Goal: Obtain resource: Download file/media

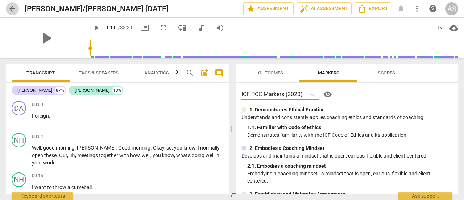
click at [12, 9] on span "arrow_back" at bounding box center [12, 8] width 9 height 9
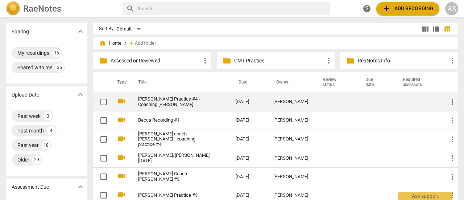
click at [156, 99] on link "[PERSON_NAME] Practice #4 - Coaching [PERSON_NAME]" at bounding box center [173, 101] width 71 height 11
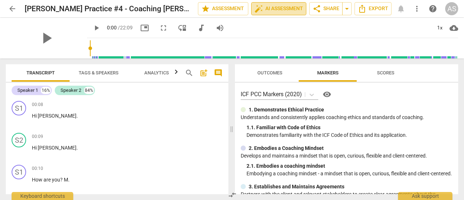
click at [273, 8] on span "auto_fix_high AI Assessment" at bounding box center [278, 8] width 49 height 9
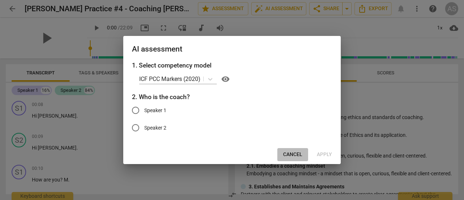
click at [292, 152] on span "Cancel" at bounding box center [292, 154] width 19 height 7
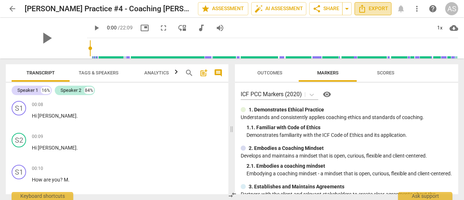
click at [374, 8] on span "Export" at bounding box center [372, 8] width 30 height 9
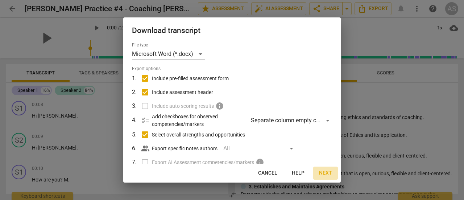
click at [326, 173] on span "Next" at bounding box center [325, 172] width 13 height 7
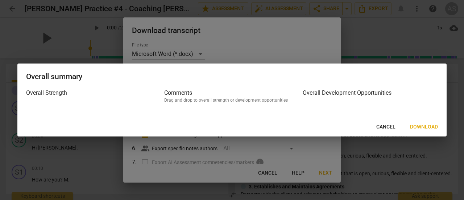
click at [426, 127] on span "Download" at bounding box center [424, 126] width 28 height 7
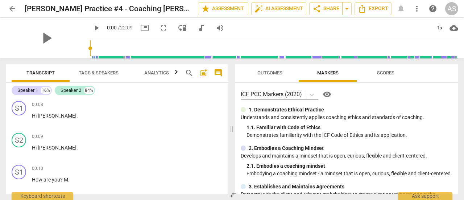
click at [92, 27] on span "play_arrow" at bounding box center [96, 28] width 9 height 9
click at [438, 30] on div "1x" at bounding box center [439, 28] width 14 height 12
click at [438, 30] on div "0.75x" at bounding box center [439, 28] width 14 height 12
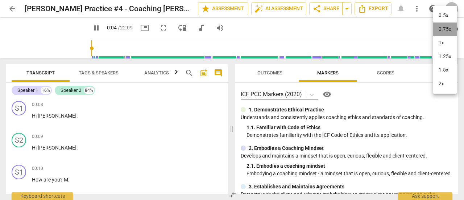
click at [438, 30] on li "0.75x" at bounding box center [444, 29] width 24 height 14
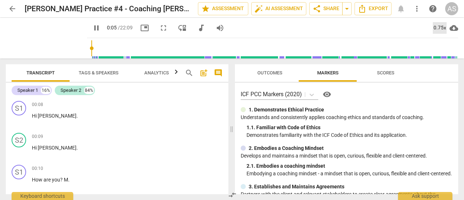
click at [438, 30] on div "0.75x" at bounding box center [439, 28] width 14 height 12
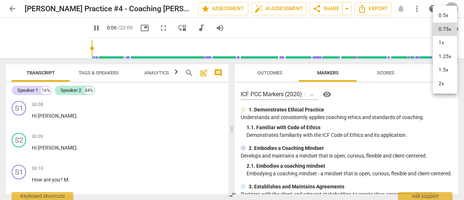
click at [440, 84] on li "2x" at bounding box center [444, 84] width 24 height 14
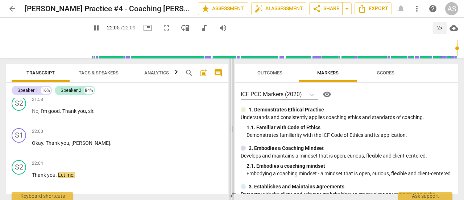
scroll to position [2089, 0]
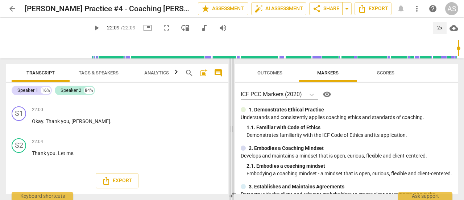
type input "1329"
